Goal: Task Accomplishment & Management: Manage account settings

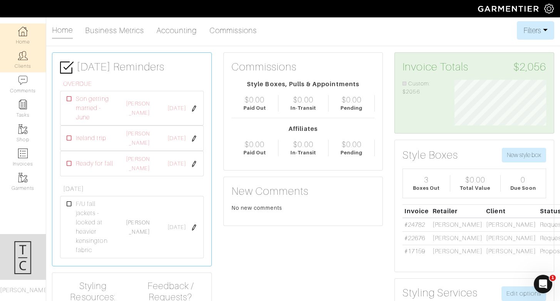
click at [18, 60] on link "Clients" at bounding box center [23, 60] width 46 height 24
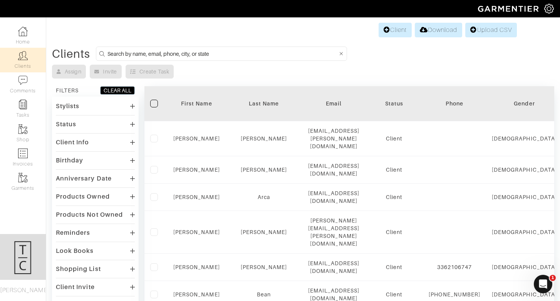
click at [154, 54] on input at bounding box center [222, 54] width 230 height 10
type input "nicholas sch"
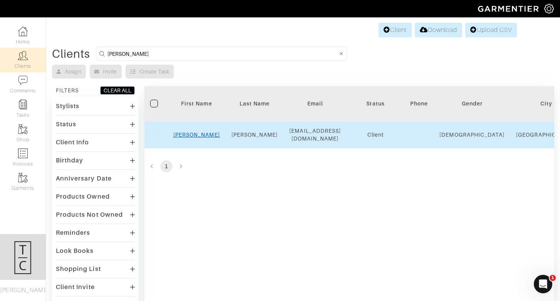
click at [201, 132] on link "Nicholas" at bounding box center [196, 135] width 47 height 6
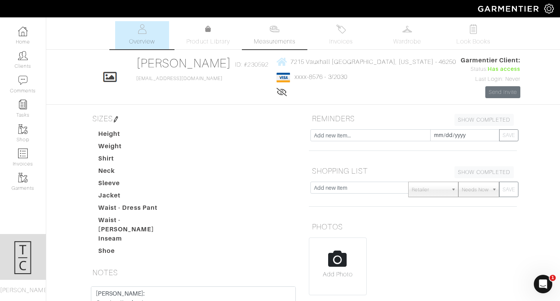
click at [277, 31] on img at bounding box center [275, 29] width 10 height 10
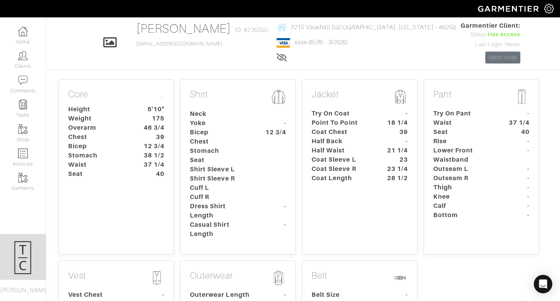
scroll to position [48, 0]
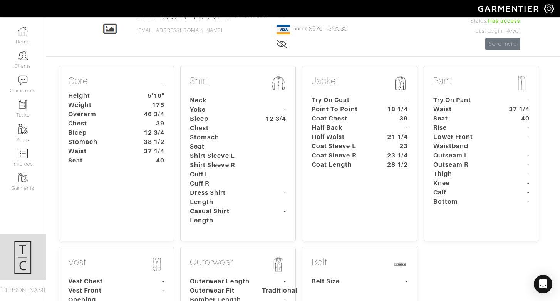
click at [370, 171] on div "Jacket Try On Coat - Point To Point 18 1/4 Coat Chest 39 Half Back - Half Waist…" at bounding box center [360, 153] width 116 height 175
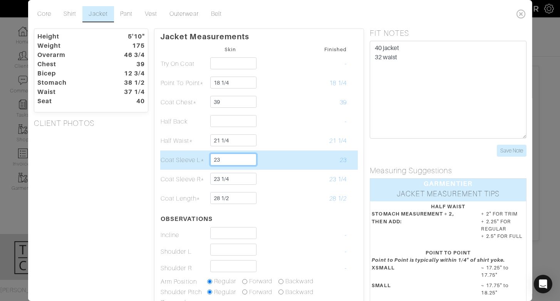
click at [240, 158] on input "23" at bounding box center [233, 160] width 46 height 12
type input "23 1/2"
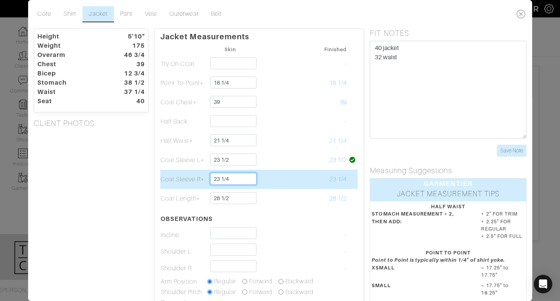
drag, startPoint x: 232, startPoint y: 180, endPoint x: 221, endPoint y: 178, distance: 11.0
click at [221, 178] on input "23 1/4" at bounding box center [233, 179] width 46 height 12
type input "23 3/4"
click at [288, 179] on td at bounding box center [276, 179] width 47 height 19
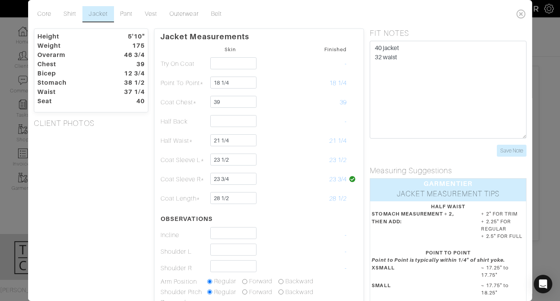
click at [275, 211] on table "Skin Finished Try On Coat - [GEOGRAPHIC_DATA]* 18 1/4 18 1/4 Coat Chest* 39 39 …" at bounding box center [259, 195] width 198 height 303
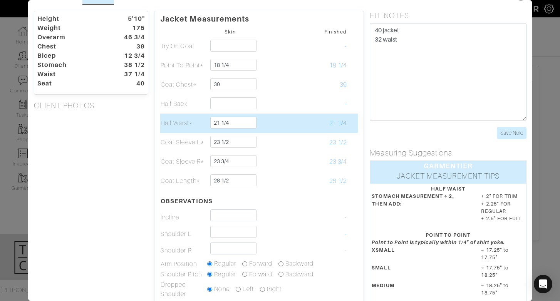
scroll to position [18, 0]
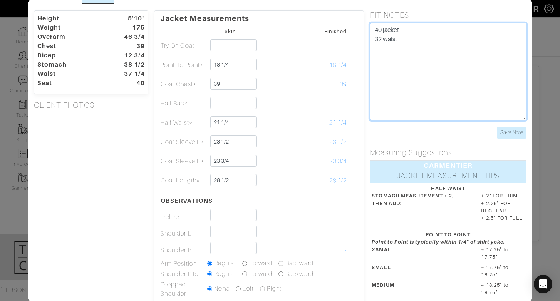
click at [454, 82] on textarea "40 jacket 32 waist" at bounding box center [448, 72] width 156 height 98
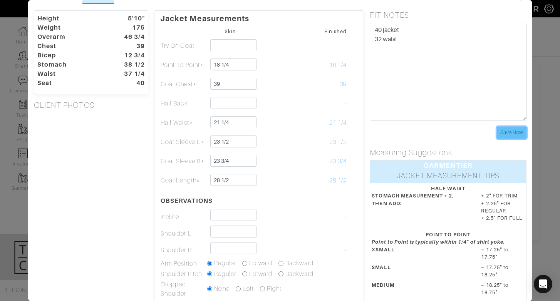
click at [511, 129] on input "Save Note" at bounding box center [511, 133] width 30 height 12
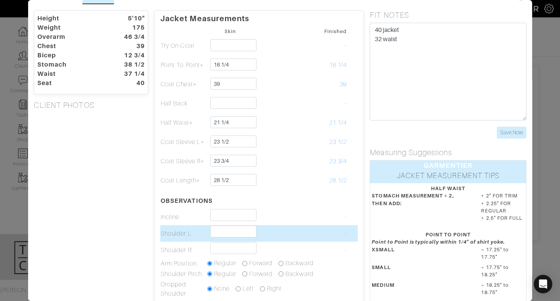
click at [344, 234] on td "-" at bounding box center [323, 233] width 47 height 17
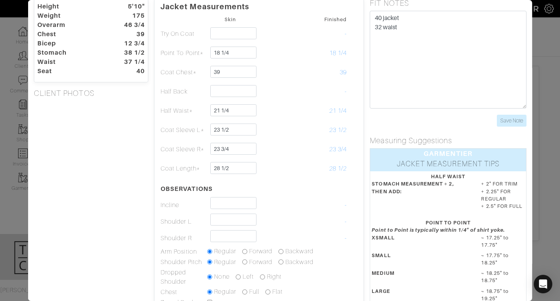
scroll to position [0, 0]
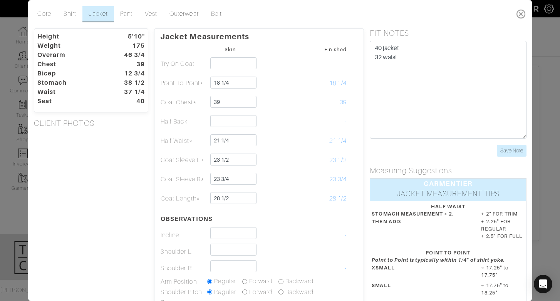
click at [522, 15] on icon at bounding box center [521, 13] width 16 height 15
